Goal: Book appointment/travel/reservation

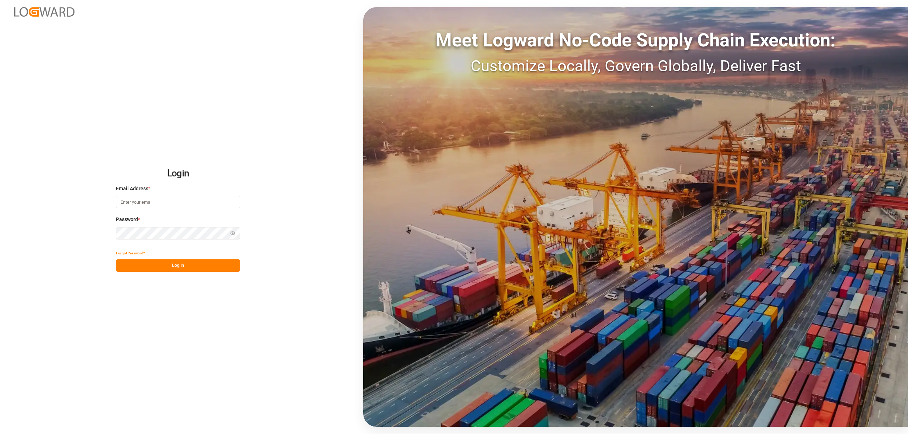
click at [181, 206] on input at bounding box center [178, 202] width 124 height 12
type input "[EMAIL_ADDRESS][PERSON_NAME][DOMAIN_NAME]"
click at [172, 267] on button "Log In" at bounding box center [178, 266] width 124 height 12
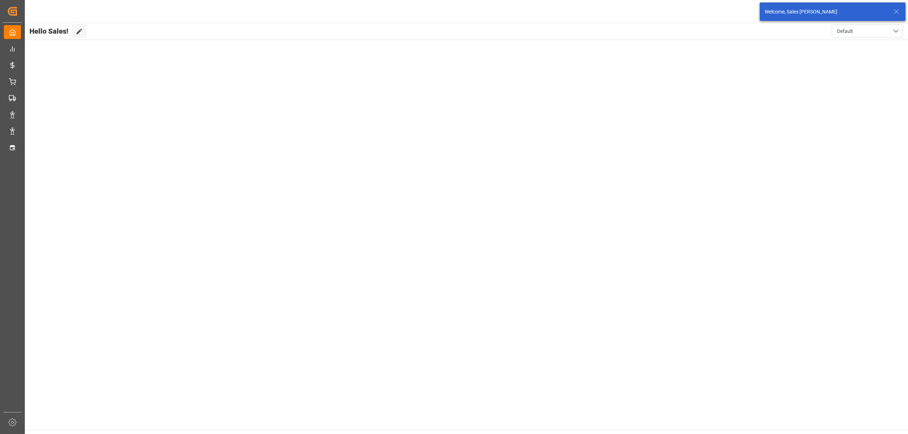
click at [897, 7] on icon at bounding box center [896, 11] width 9 height 9
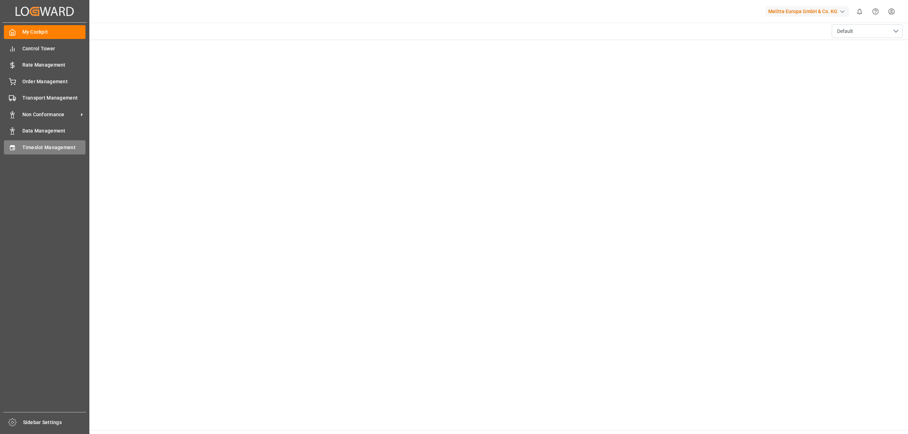
click at [19, 142] on div "Timeslot Management Timeslot Management" at bounding box center [45, 147] width 82 height 14
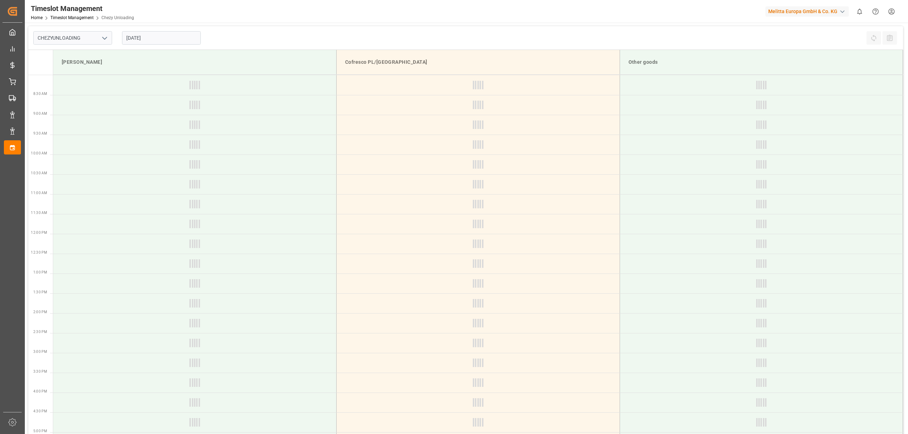
type input "Chezy Unloading"
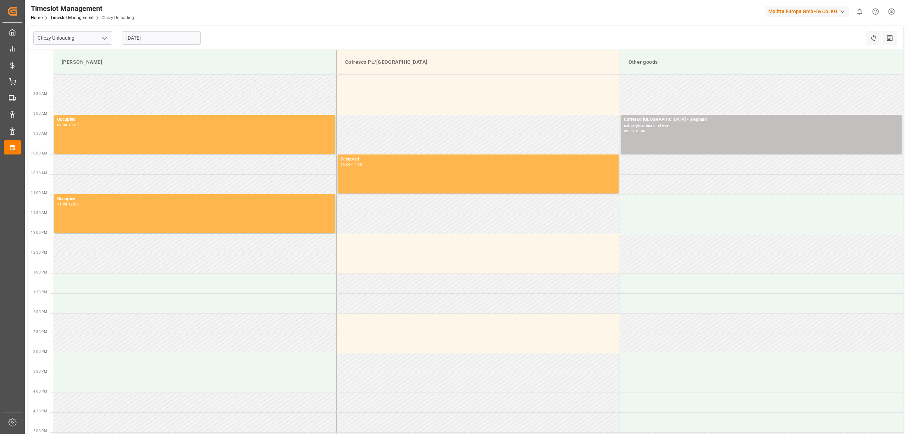
click at [157, 39] on input "[DATE]" at bounding box center [161, 37] width 79 height 13
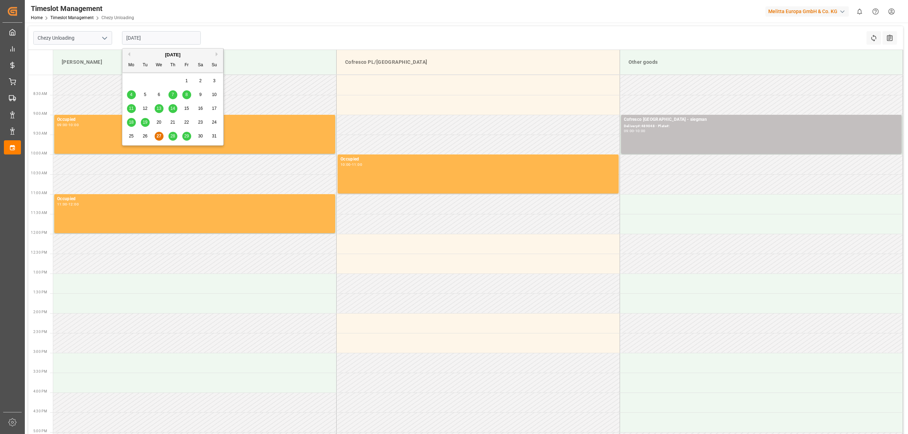
click at [217, 52] on button "Next Month" at bounding box center [218, 54] width 4 height 4
click at [131, 80] on span "1" at bounding box center [131, 80] width 2 height 5
type input "[DATE]"
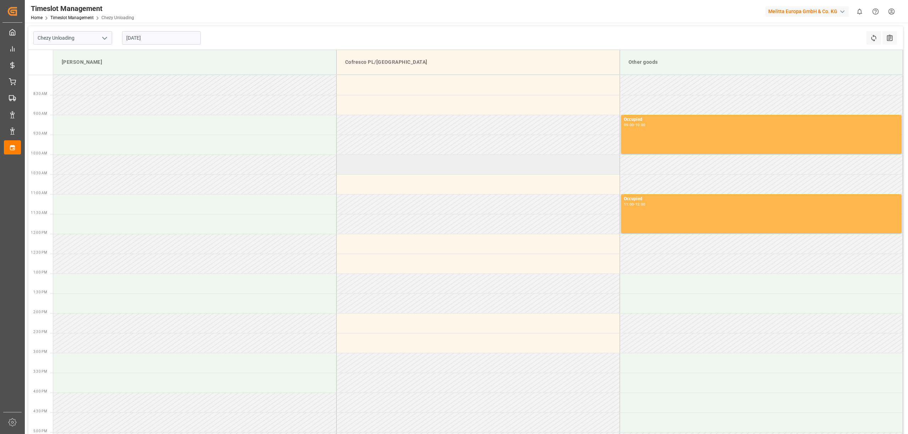
click at [399, 166] on td at bounding box center [478, 165] width 283 height 20
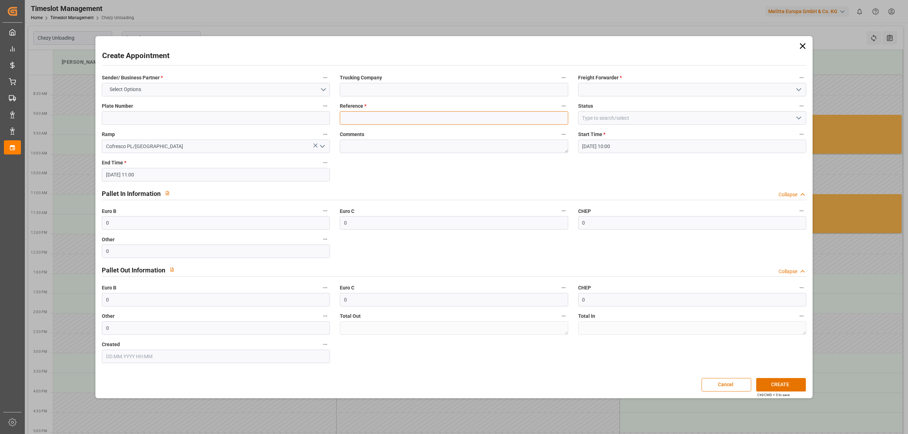
click at [392, 113] on input at bounding box center [454, 117] width 228 height 13
click at [394, 114] on input at bounding box center [454, 117] width 228 height 13
click at [395, 116] on input at bounding box center [454, 117] width 228 height 13
type input "489110"
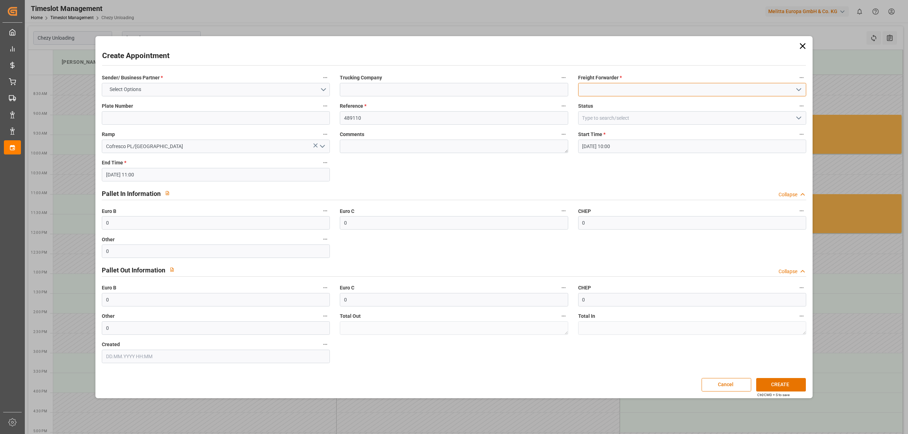
click at [675, 88] on input at bounding box center [692, 89] width 228 height 13
click at [653, 106] on div "[PERSON_NAME]" at bounding box center [691, 106] width 227 height 16
type input "[PERSON_NAME]"
click at [206, 88] on button "Select Options" at bounding box center [216, 89] width 228 height 13
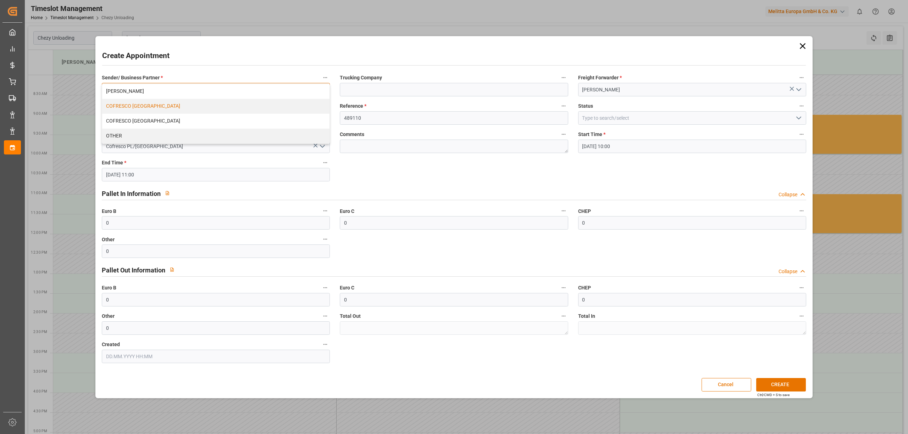
click at [197, 106] on div "COFRESCO [GEOGRAPHIC_DATA]" at bounding box center [215, 106] width 227 height 15
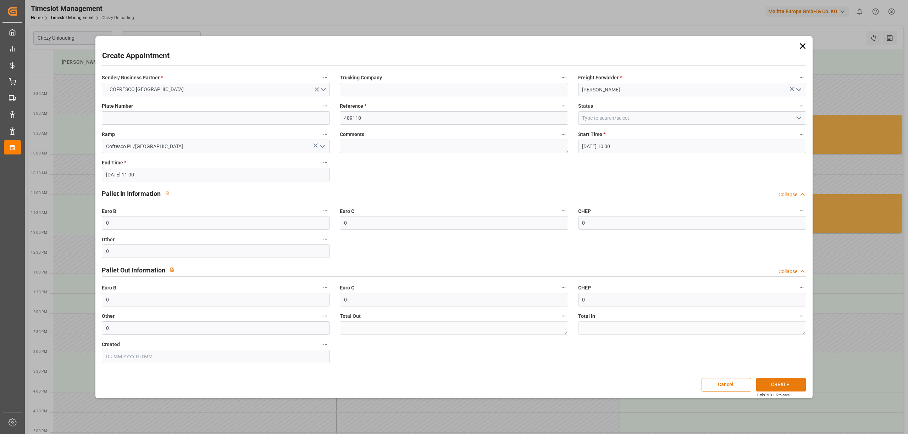
click at [789, 388] on button "CREATE" at bounding box center [781, 384] width 50 height 13
